Goal: Information Seeking & Learning: Learn about a topic

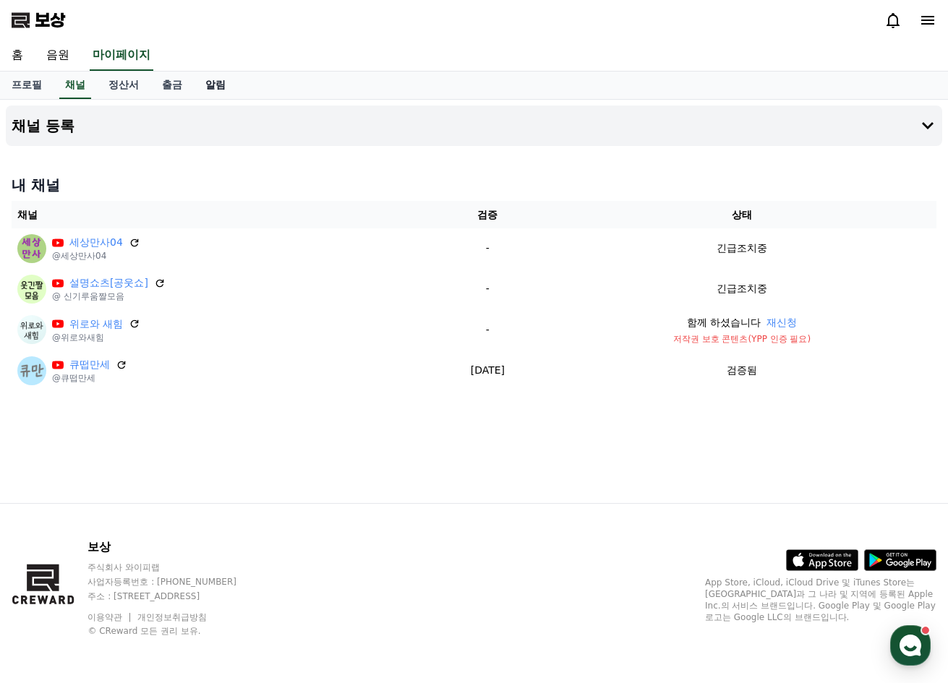
click at [222, 89] on font "알림" at bounding box center [215, 85] width 20 height 12
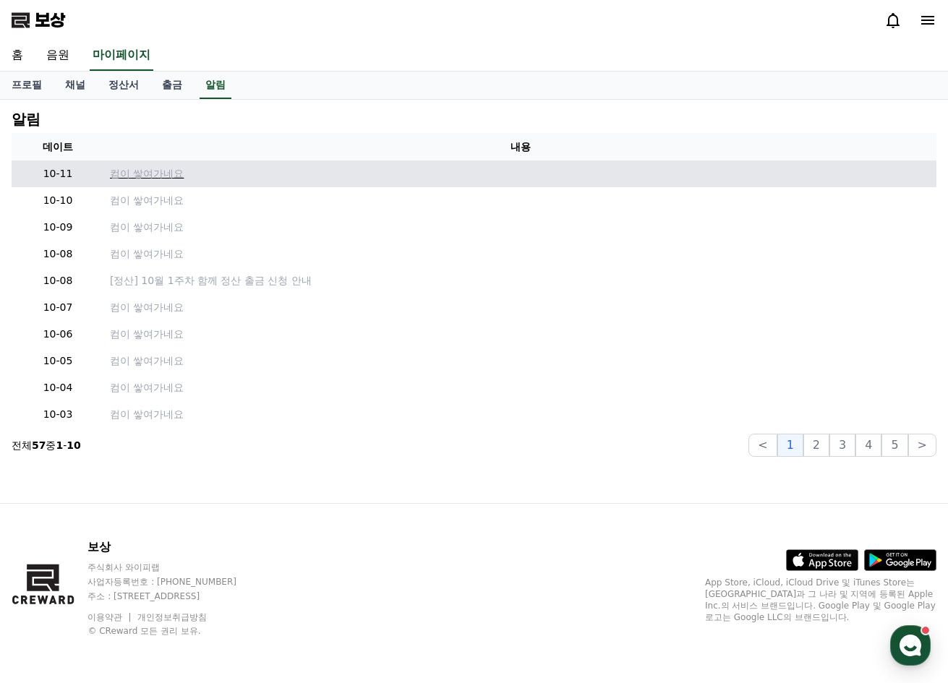
click at [167, 174] on font "컴이 쌓여가네요" at bounding box center [147, 174] width 74 height 12
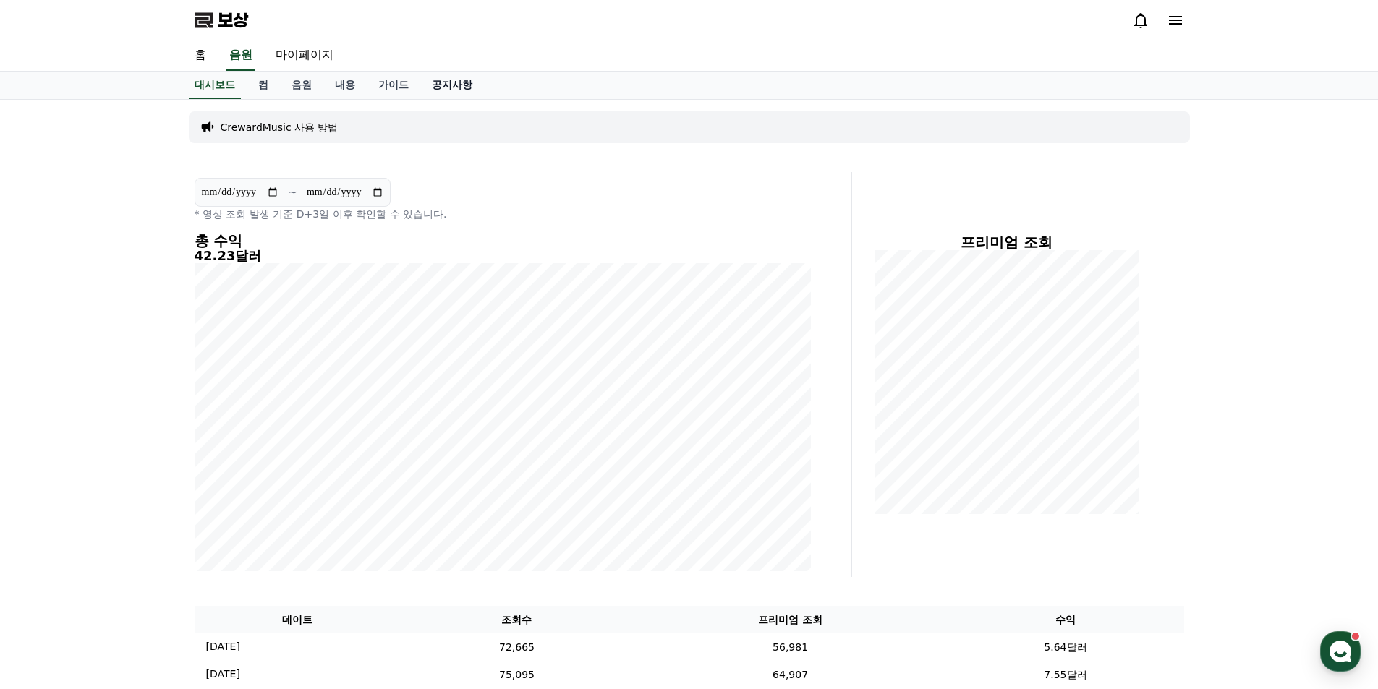
click at [468, 85] on font "공지사항" at bounding box center [452, 85] width 40 height 12
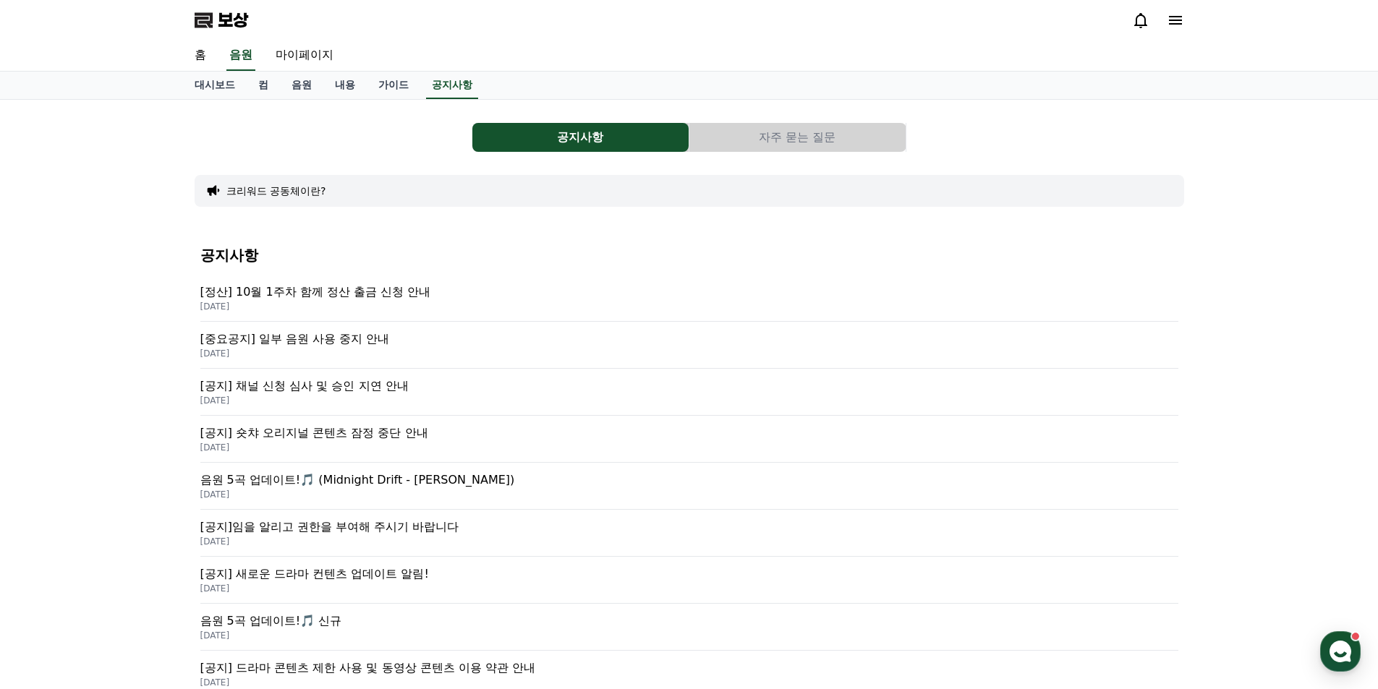
click at [362, 294] on font "[정산] 10월 1주차 함께 정산 출금 신청 안내" at bounding box center [315, 292] width 231 height 14
